Goal: Register for event/course

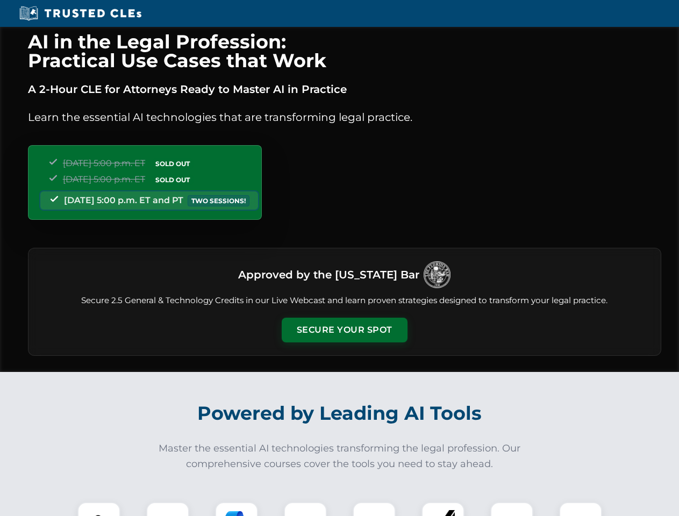
click at [344, 330] on button "Secure Your Spot" at bounding box center [345, 330] width 126 height 25
click at [99, 509] on img at bounding box center [98, 523] width 31 height 31
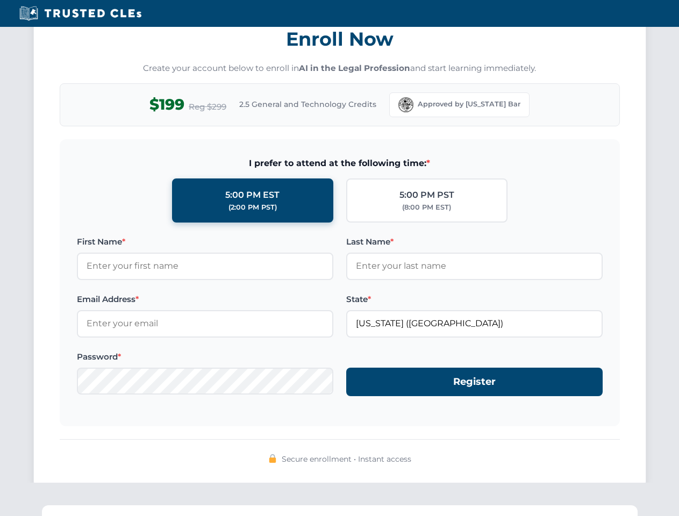
scroll to position [1055, 0]
